Goal: Use online tool/utility: Utilize a website feature to perform a specific function

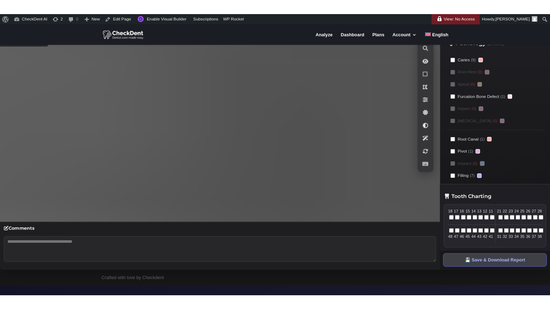
scroll to position [120, 0]
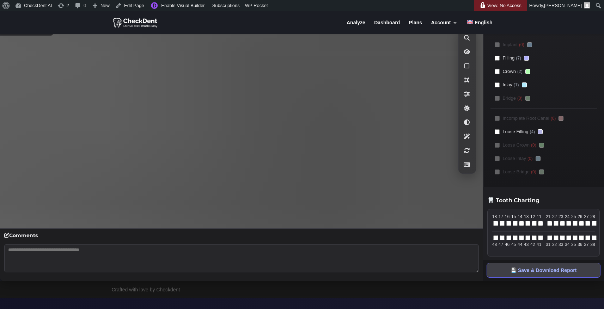
click at [262, 18] on div at bounding box center [302, 22] width 381 height 23
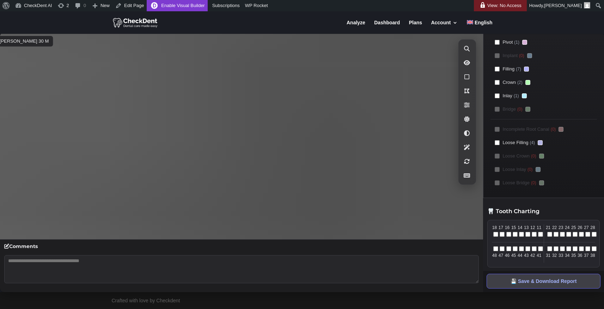
click at [183, 8] on link "Enable Visual Builder" at bounding box center [177, 5] width 61 height 11
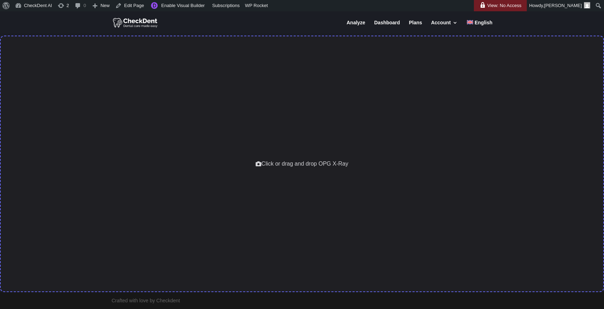
click at [294, 143] on div "Click or drag and drop OPG X-Ray" at bounding box center [302, 164] width 604 height 257
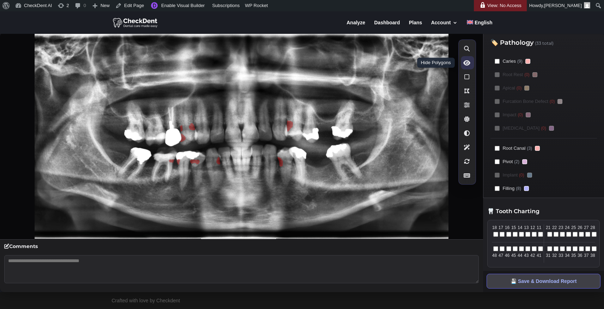
click at [470, 63] on icon at bounding box center [467, 63] width 7 height 6
click at [469, 65] on icon at bounding box center [467, 63] width 8 height 6
click at [469, 65] on icon at bounding box center [467, 63] width 7 height 6
click at [469, 65] on icon at bounding box center [467, 63] width 8 height 6
click at [469, 65] on icon at bounding box center [467, 63] width 7 height 6
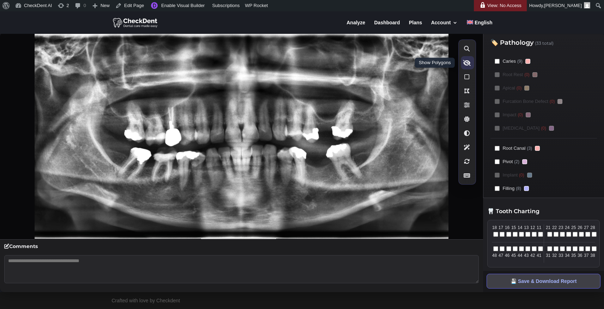
click at [469, 65] on icon at bounding box center [467, 63] width 8 height 6
click at [468, 106] on icon at bounding box center [467, 105] width 6 height 6
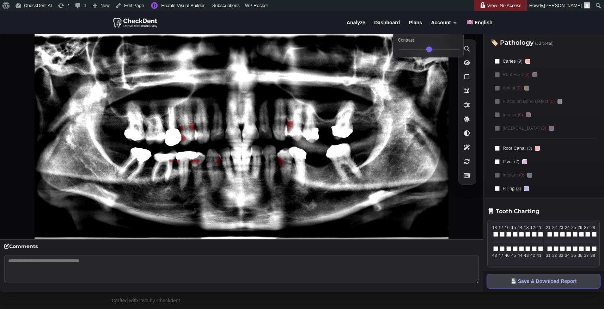
drag, startPoint x: 426, startPoint y: 50, endPoint x: 447, endPoint y: 51, distance: 21.2
type input "***"
click at [447, 50] on input "Contrast" at bounding box center [429, 49] width 61 height 1
click at [465, 121] on icon at bounding box center [467, 119] width 6 height 6
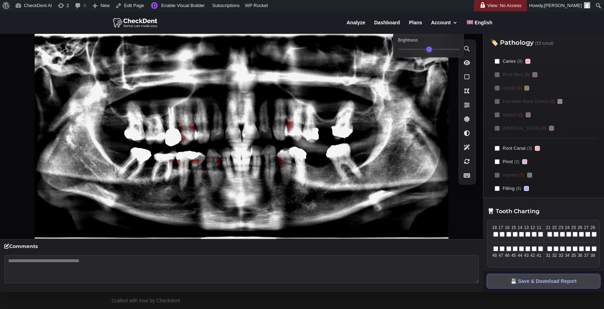
type input "**"
click at [423, 50] on input "Brightness" at bounding box center [429, 49] width 61 height 1
click at [470, 153] on button "Enhance Image" at bounding box center [467, 147] width 13 height 13
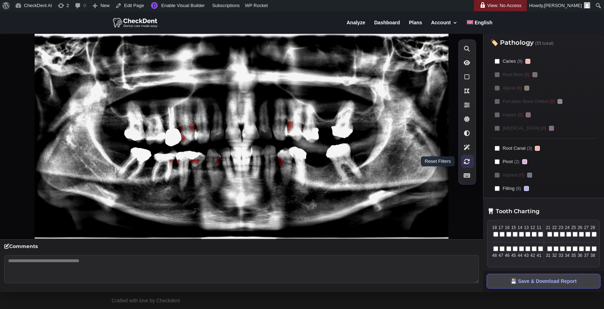
click at [468, 164] on button "Reset Filters" at bounding box center [467, 161] width 13 height 13
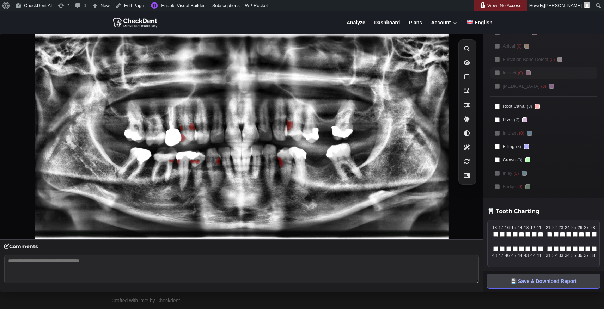
scroll to position [43, 0]
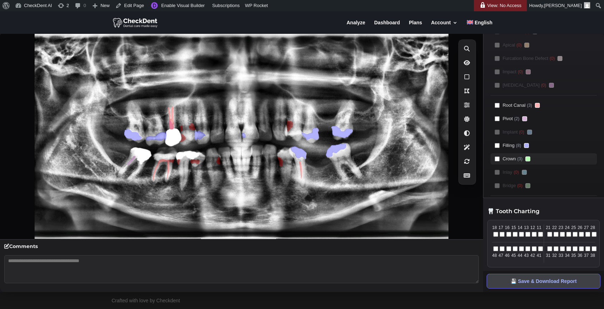
click at [498, 163] on label "Crown (3)" at bounding box center [544, 158] width 107 height 11
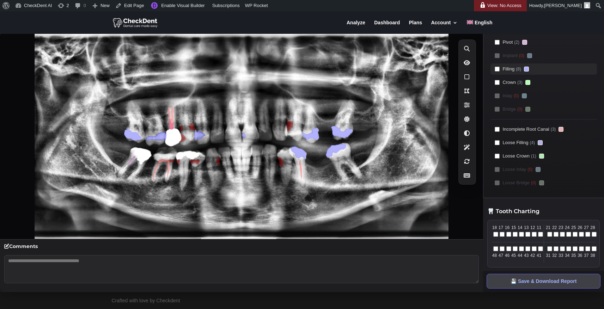
scroll to position [11, 0]
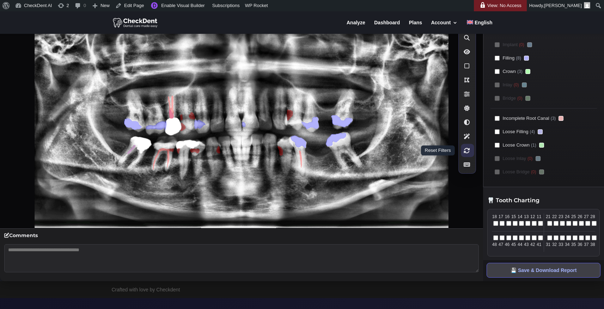
click at [470, 153] on button "Reset Filters" at bounding box center [467, 150] width 13 height 13
